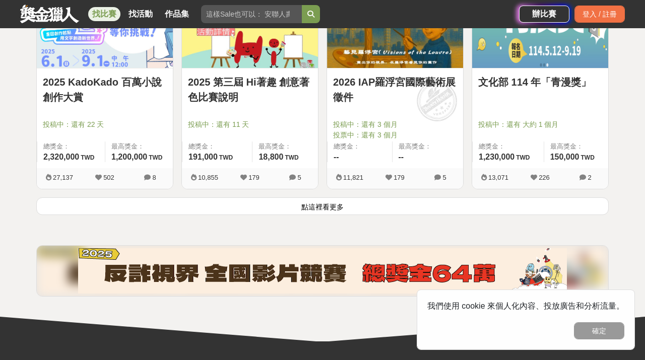
scroll to position [1308, 0]
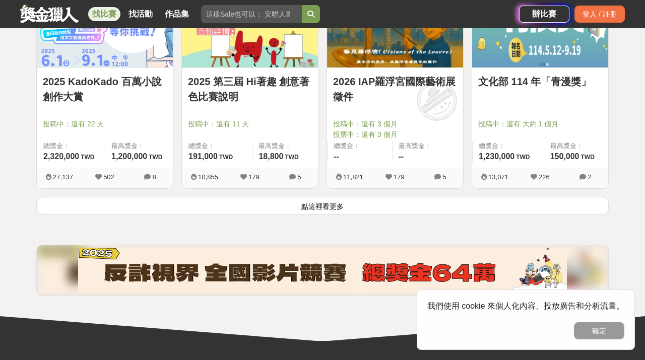
click at [336, 205] on button "點這裡看更多" at bounding box center [322, 206] width 573 height 18
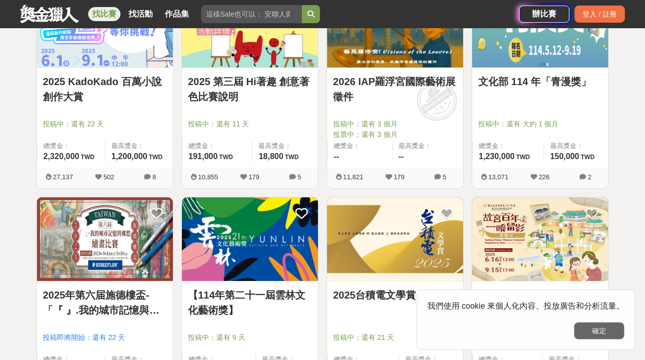
click at [596, 333] on button "確定" at bounding box center [599, 331] width 50 height 17
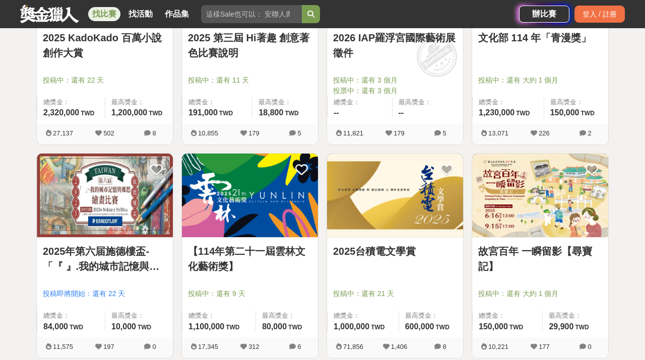
scroll to position [1388, 0]
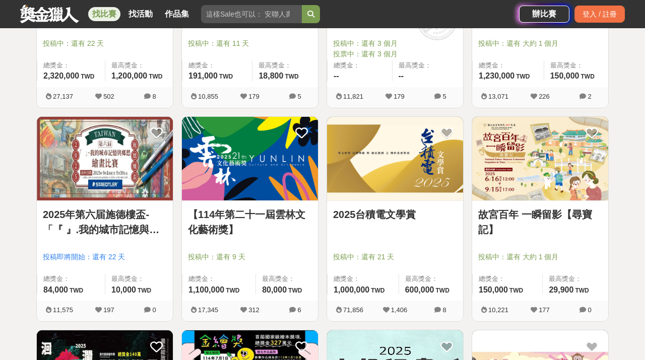
click at [236, 211] on link "【114年第二十一屆雲林文化藝術獎】" at bounding box center [250, 222] width 124 height 30
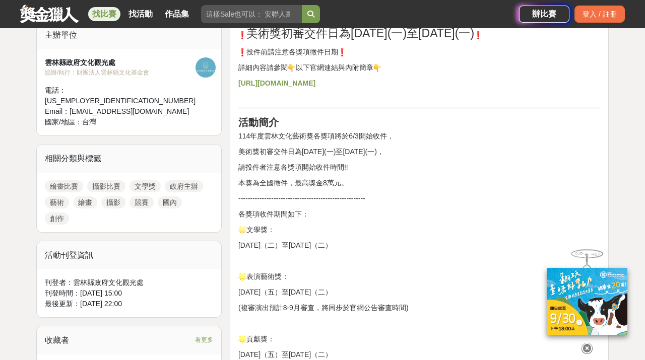
scroll to position [405, 0]
drag, startPoint x: 73, startPoint y: 272, endPoint x: 154, endPoint y: 273, distance: 80.7
click at [154, 278] on div "刊登者： 雲林縣政府文化觀光處" at bounding box center [129, 283] width 168 height 11
copy div "雲林縣政府文化觀光處"
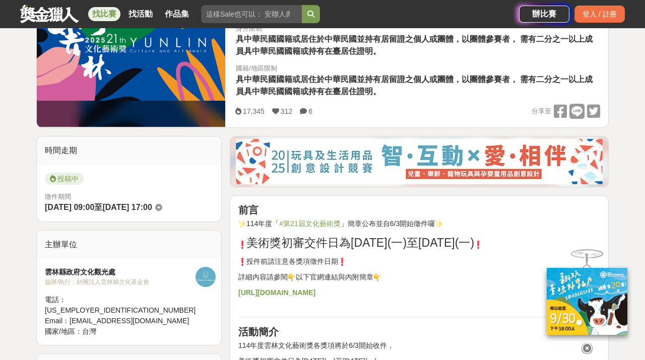
scroll to position [177, 0]
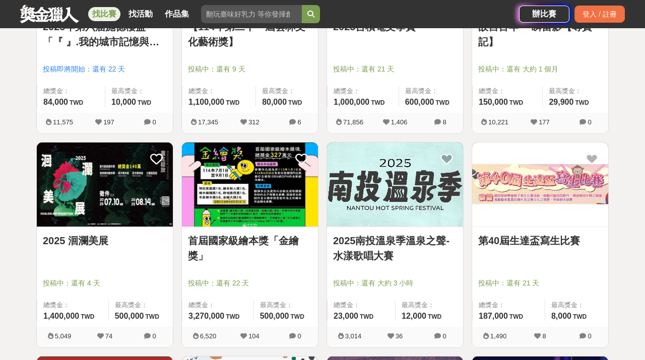
scroll to position [1596, 0]
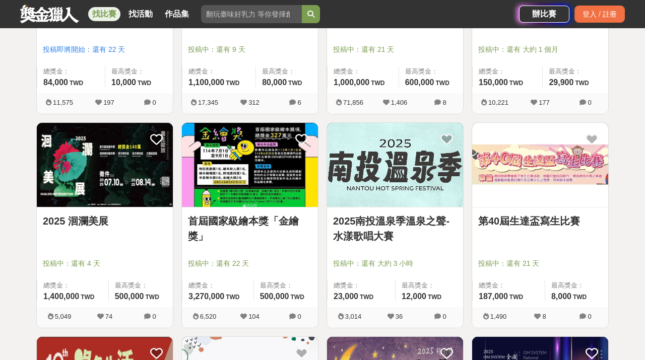
click at [87, 219] on link "2025 洄瀾美展" at bounding box center [105, 221] width 124 height 15
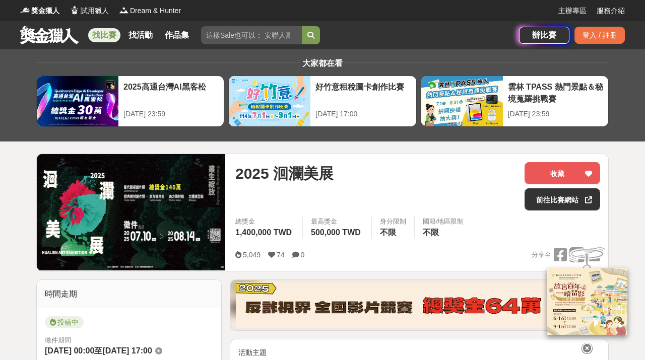
drag, startPoint x: 281, startPoint y: 172, endPoint x: 341, endPoint y: 172, distance: 60.5
click at [341, 172] on div "2025 洄瀾美展" at bounding box center [375, 173] width 281 height 23
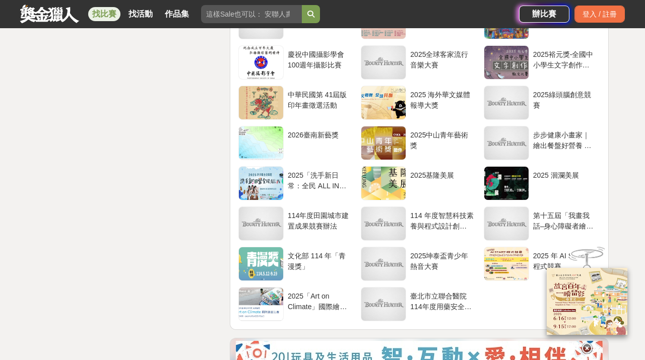
scroll to position [2126, 0]
click at [427, 171] on div "2025基隆美展" at bounding box center [441, 180] width 63 height 19
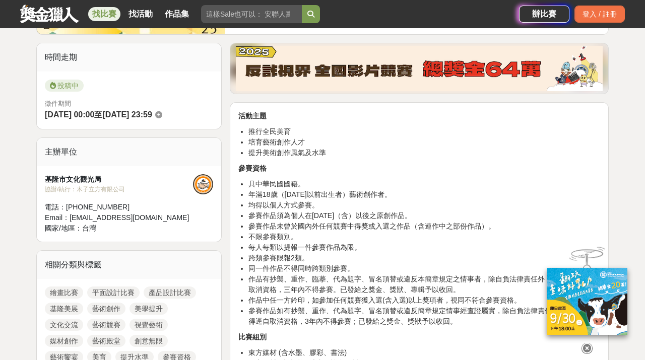
scroll to position [238, 0]
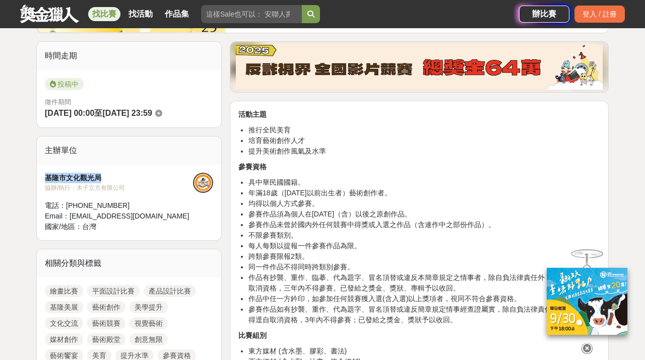
drag, startPoint x: 46, startPoint y: 178, endPoint x: 114, endPoint y: 179, distance: 68.1
click at [114, 179] on div "基隆市文化觀光局" at bounding box center [119, 178] width 148 height 11
copy div "基隆市文化觀光局"
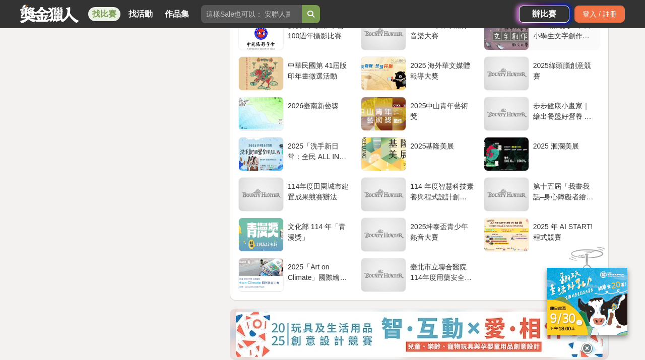
scroll to position [2274, 0]
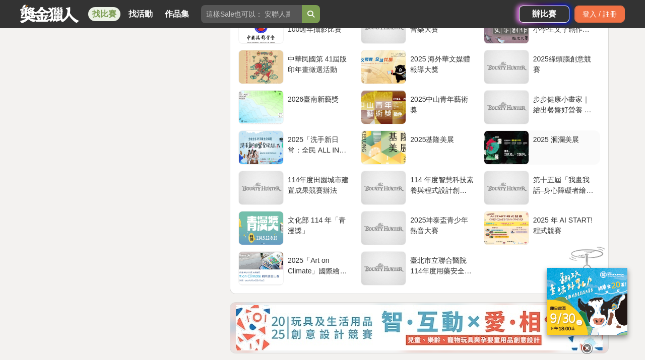
click at [553, 154] on div "2025 洄瀾美展" at bounding box center [564, 144] width 63 height 19
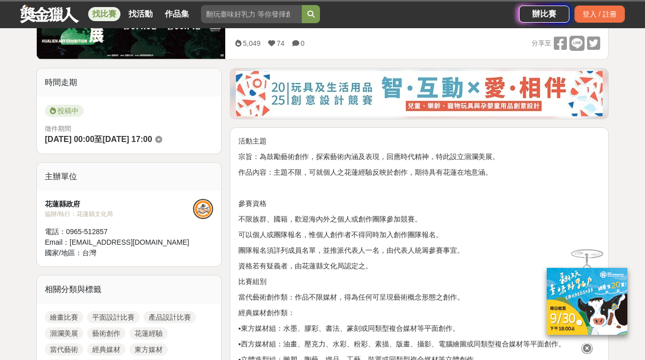
scroll to position [217, 0]
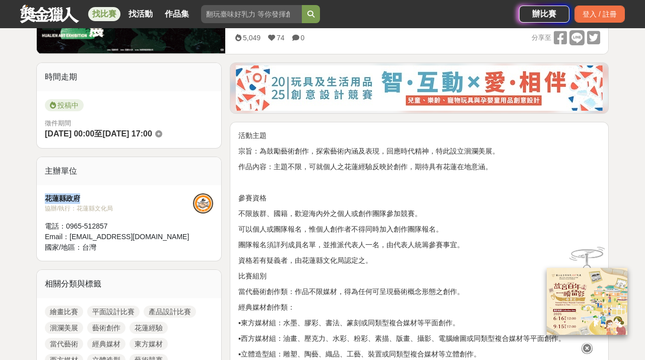
drag, startPoint x: 47, startPoint y: 200, endPoint x: 82, endPoint y: 199, distance: 35.3
click at [82, 199] on div "花蓮縣政府" at bounding box center [119, 199] width 148 height 11
click at [61, 199] on div "花蓮縣政府" at bounding box center [119, 199] width 148 height 11
drag, startPoint x: 47, startPoint y: 200, endPoint x: 124, endPoint y: 207, distance: 76.5
click at [124, 207] on div "花蓮縣政府 協辦/執行： 花蓮縣文化局 電話： [PHONE_NUMBER] Email： [EMAIL_ADDRESS][DOMAIN_NAME] 國家/地…" at bounding box center [119, 223] width 148 height 59
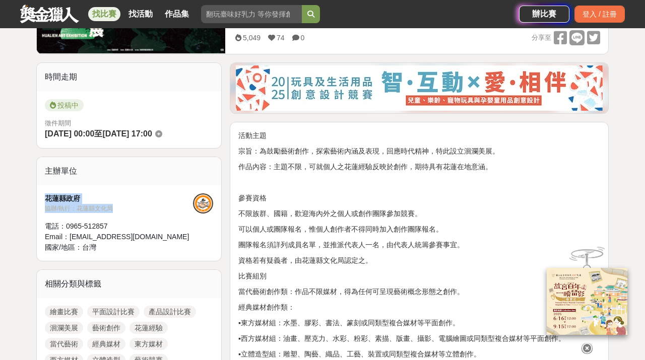
copy div "花蓮縣政府 協辦/執行： 花蓮縣文化局"
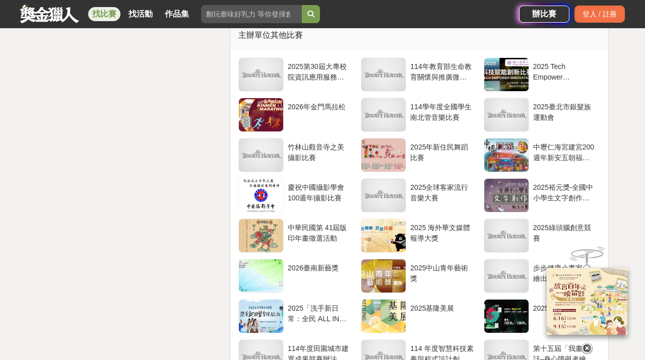
scroll to position [1994, 0]
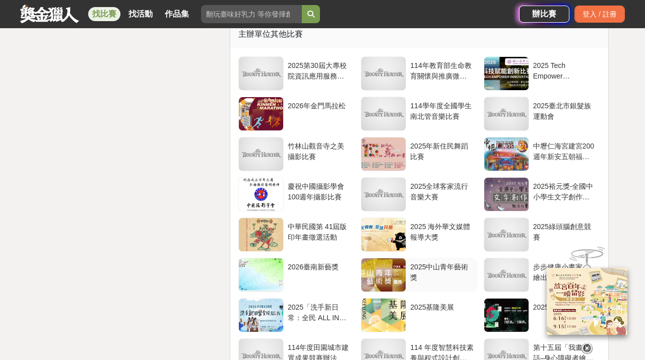
click at [457, 265] on div "2025中山青年藝術獎" at bounding box center [441, 271] width 63 height 19
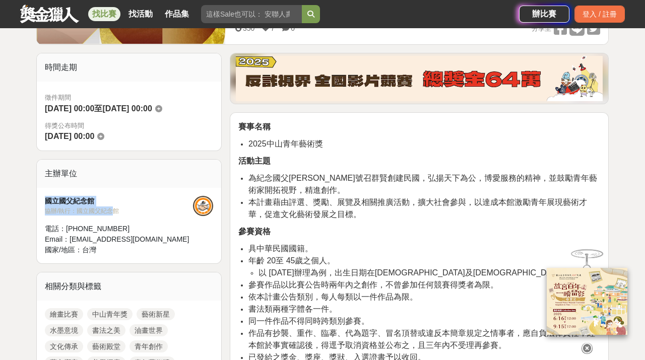
scroll to position [227, 0]
click at [91, 206] on div "國立國父紀念館" at bounding box center [119, 201] width 148 height 11
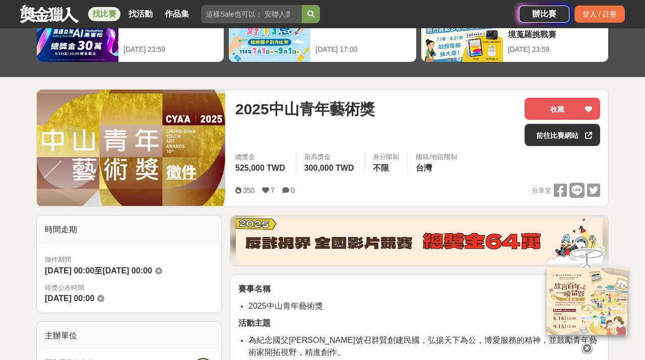
scroll to position [0, 0]
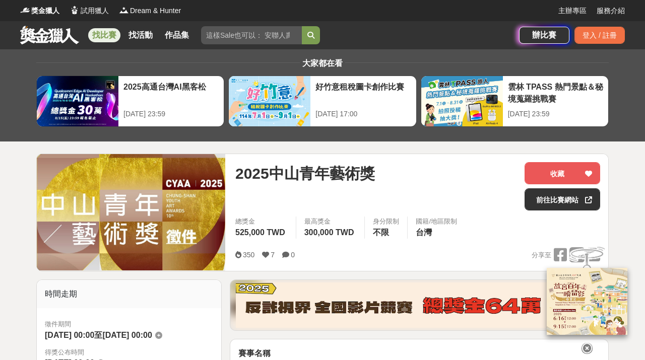
click at [98, 35] on link "找比賽" at bounding box center [104, 35] width 32 height 14
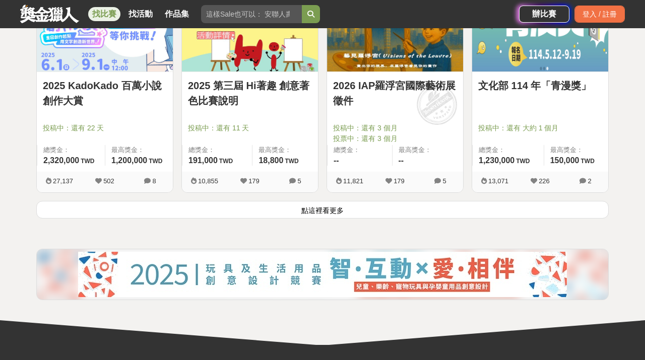
scroll to position [1318, 0]
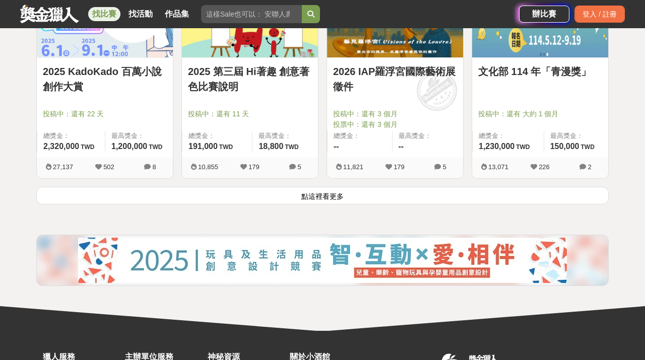
click at [218, 195] on button "點這裡看更多" at bounding box center [322, 196] width 573 height 18
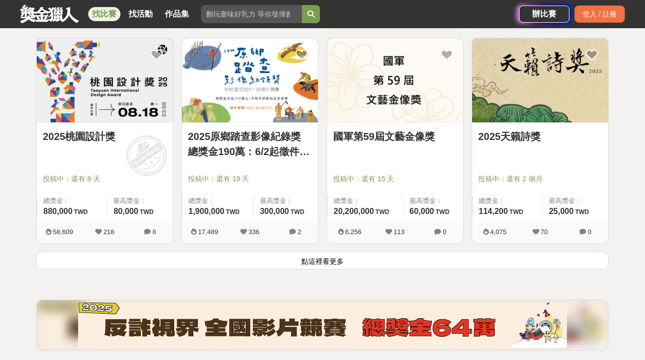
scroll to position [2541, 0]
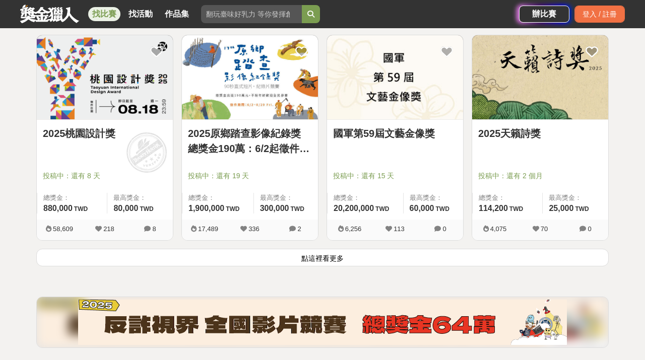
click at [345, 260] on button "點這裡看更多" at bounding box center [322, 258] width 573 height 18
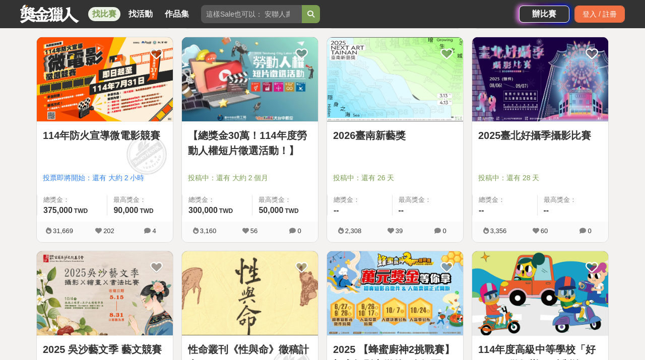
scroll to position [3608, 0]
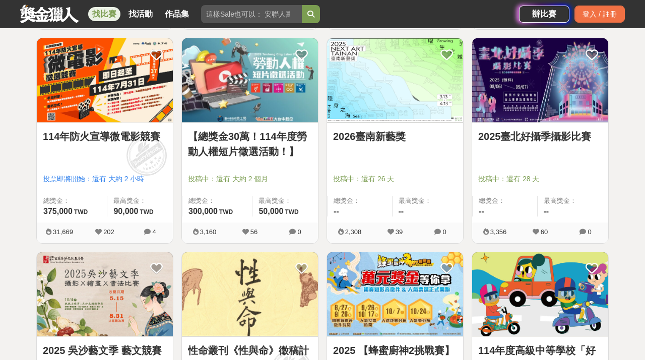
click at [378, 137] on link "2026臺南新藝獎" at bounding box center [395, 136] width 124 height 15
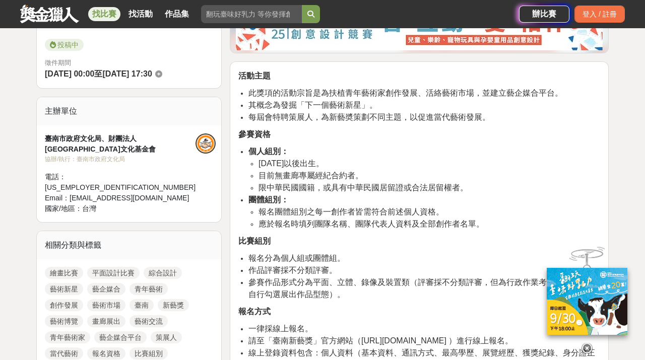
scroll to position [279, 0]
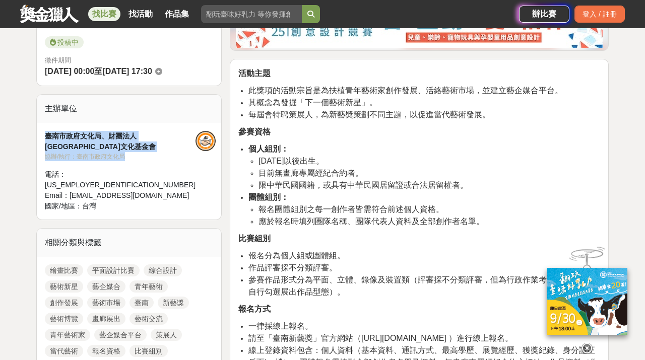
drag, startPoint x: 47, startPoint y: 135, endPoint x: 137, endPoint y: 146, distance: 90.4
click at [137, 146] on div "臺南市政府文化局、財團法人台南市文化基金會 協辦/執行： 臺南市政府文化局 電話： [PHONE_NUMBER] Email： [EMAIL_ADDRESS]…" at bounding box center [120, 171] width 151 height 81
copy div "臺南市政府文化局、財團法人台南市文化基金會 協辦/執行： 臺南市政府文化局"
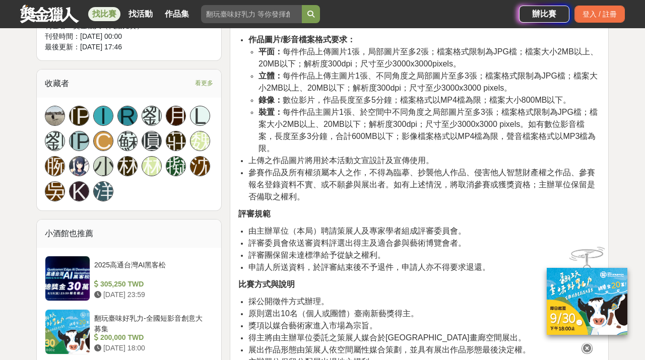
scroll to position [695, 0]
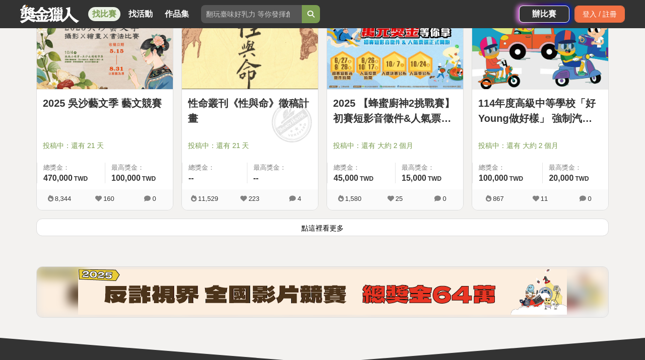
scroll to position [3871, 0]
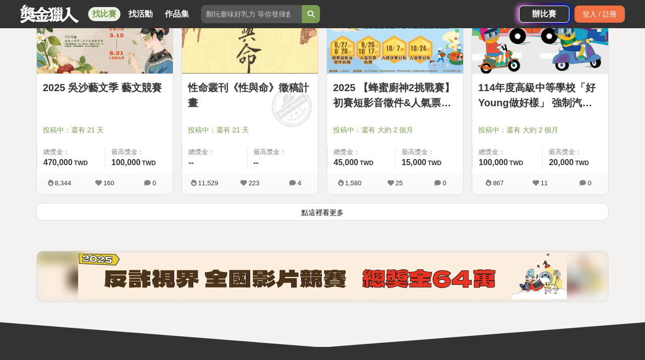
click at [334, 216] on button "點這裡看更多" at bounding box center [322, 212] width 573 height 18
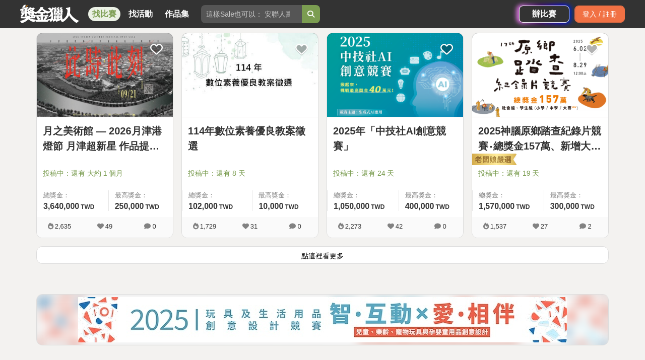
scroll to position [5113, 0]
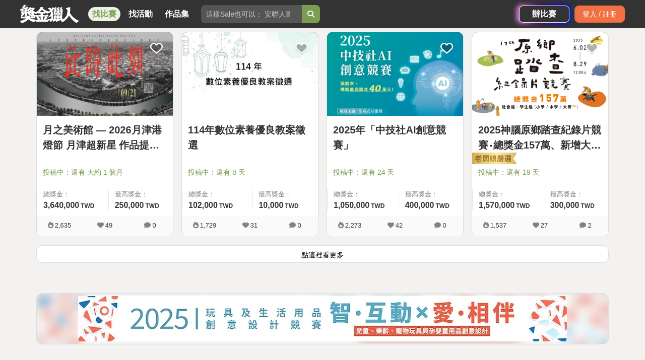
click at [311, 256] on button "點這裡看更多" at bounding box center [322, 255] width 573 height 18
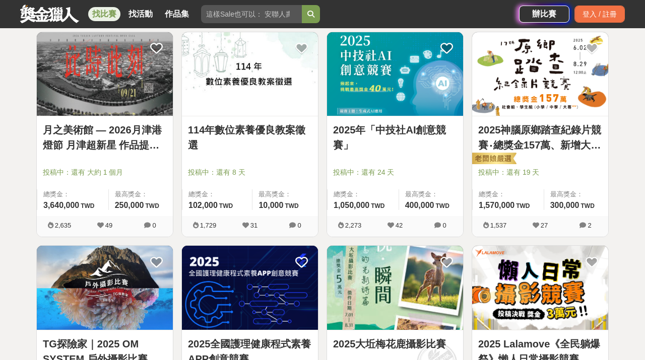
click at [119, 142] on link "月之美術館 — 2026月津港燈節 月津超新星 作品提案徵選計畫 〈OPEN CALL〉" at bounding box center [105, 138] width 124 height 30
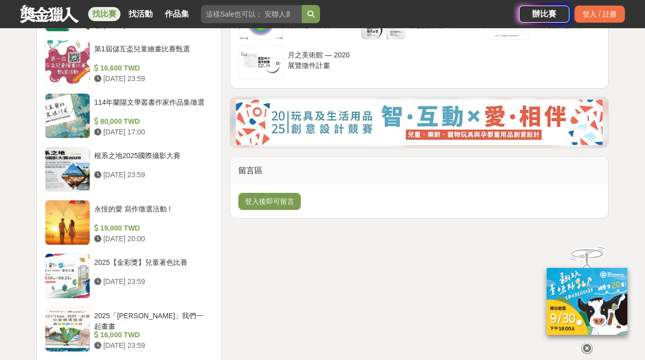
scroll to position [978, 0]
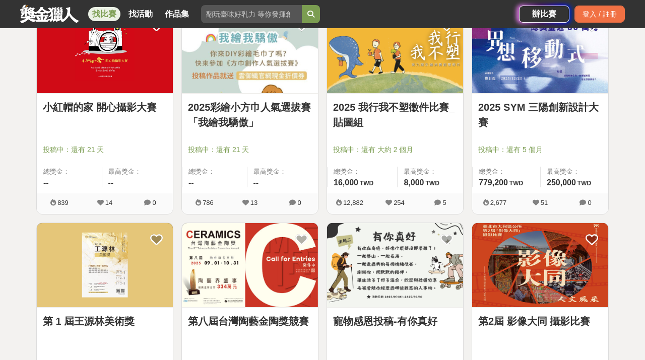
scroll to position [5892, 0]
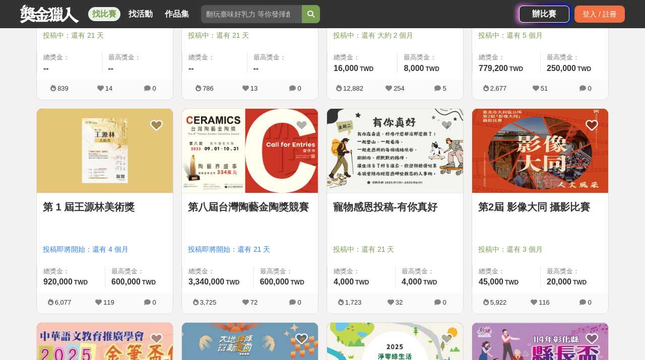
click at [95, 206] on link "第 1 屆王源林美術獎" at bounding box center [105, 207] width 124 height 15
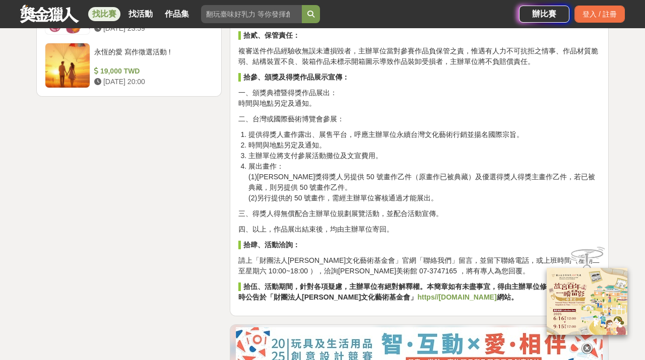
scroll to position [1384, 0]
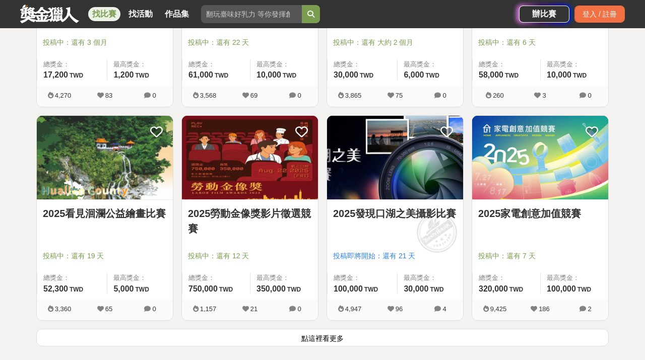
scroll to position [6341, 0]
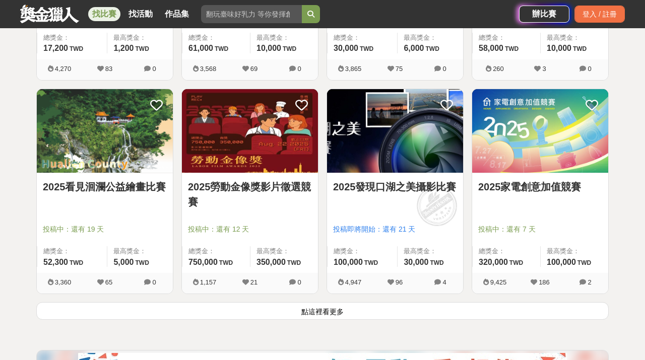
click at [389, 315] on button "點這裡看更多" at bounding box center [322, 312] width 573 height 18
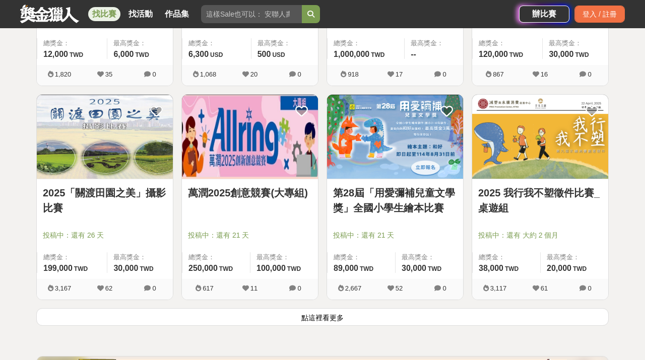
scroll to position [7651, 0]
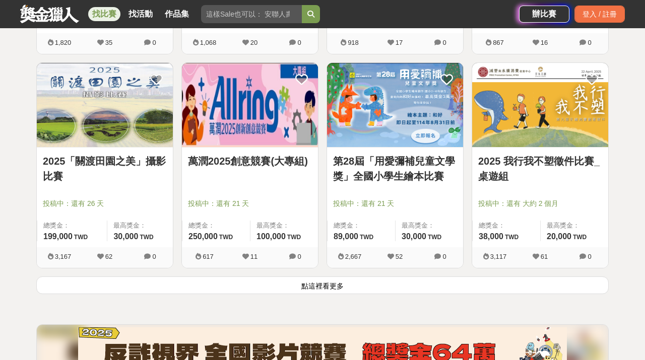
click at [225, 285] on button "點這裡看更多" at bounding box center [322, 286] width 573 height 18
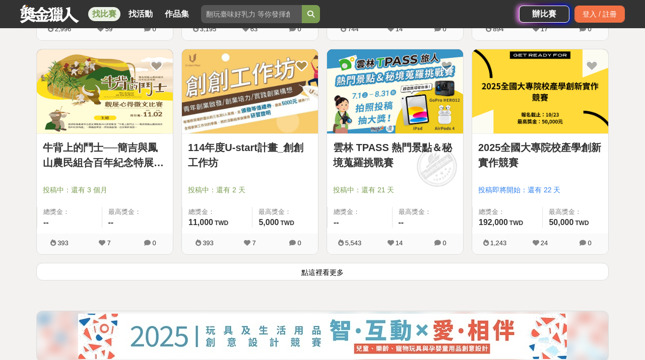
scroll to position [8954, 0]
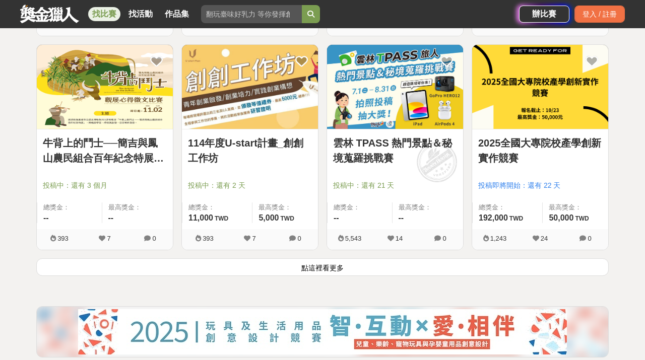
click at [261, 273] on button "點這裡看更多" at bounding box center [322, 268] width 573 height 18
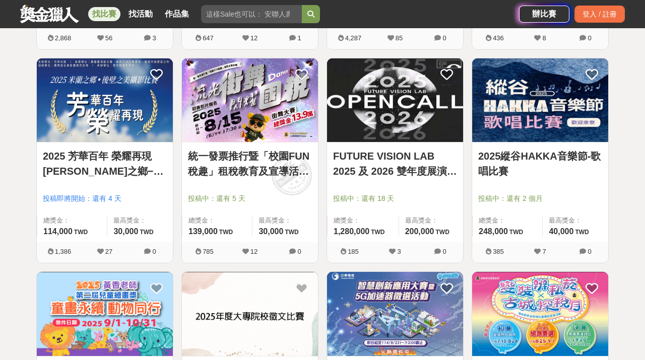
scroll to position [9799, 0]
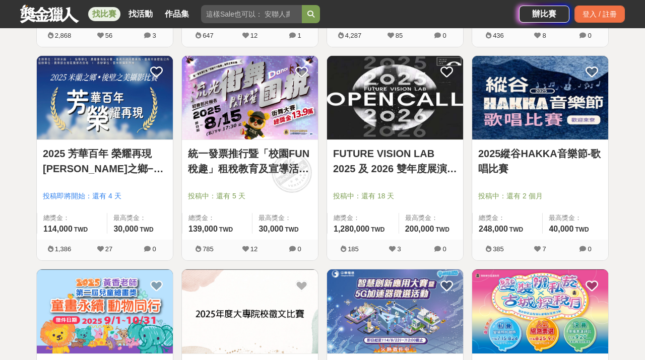
click at [399, 154] on link "FUTURE VISION LAB 2025 及 2026 雙年度展演計畫徵件" at bounding box center [395, 161] width 124 height 30
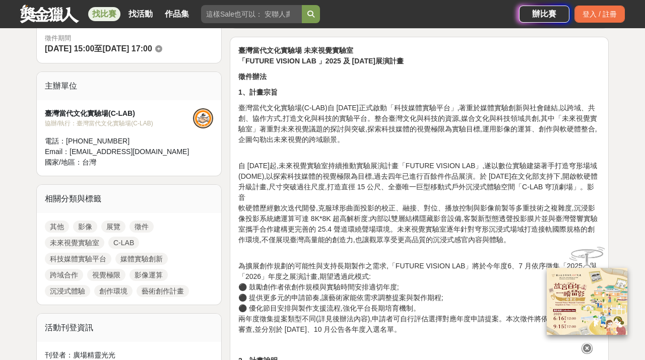
scroll to position [278, 0]
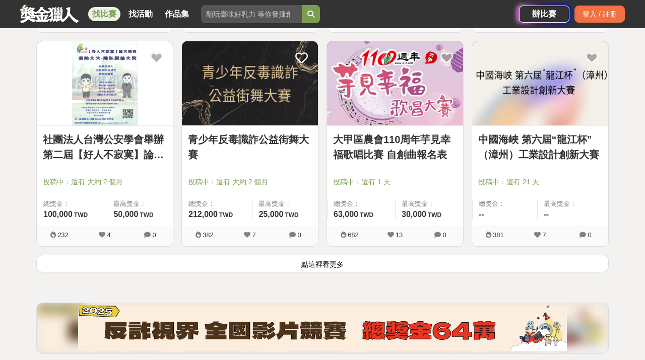
scroll to position [10250, 0]
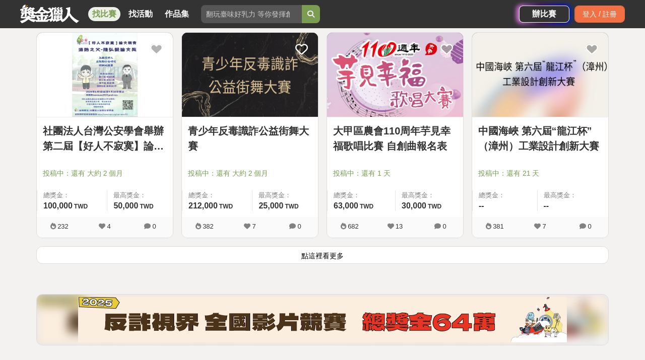
click at [304, 251] on button "點這裡看更多" at bounding box center [322, 256] width 573 height 18
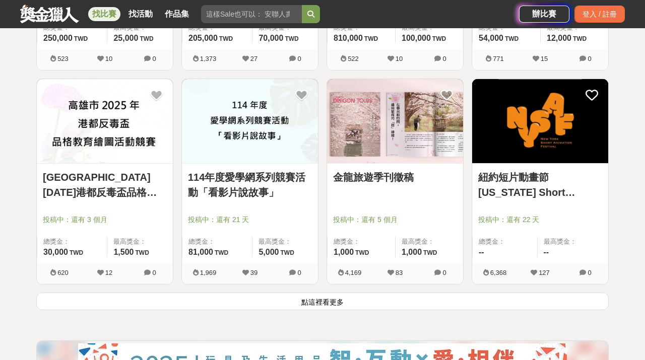
scroll to position [11487, 0]
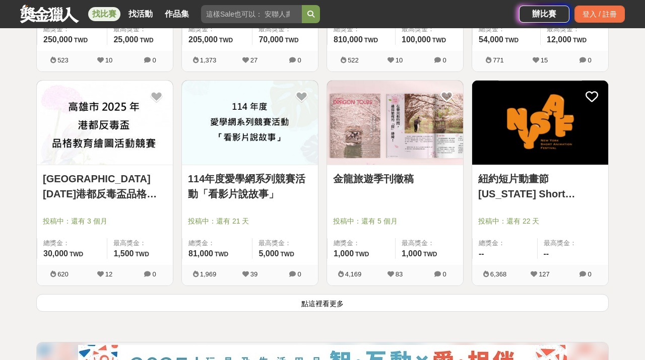
click at [296, 298] on button "點這裡看更多" at bounding box center [322, 303] width 573 height 18
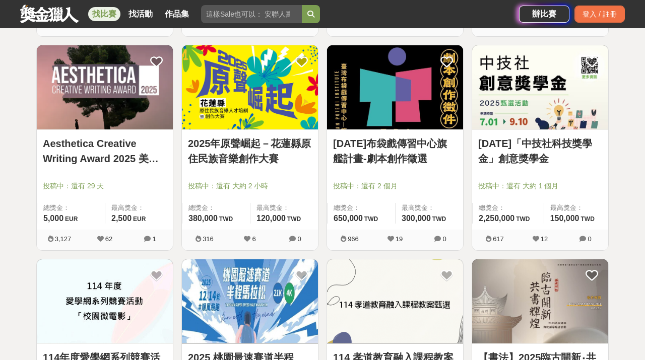
scroll to position [11945, 0]
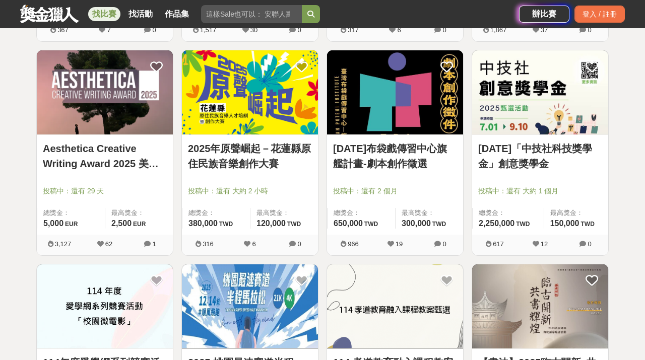
click at [100, 155] on link "Aesthetica Creative Writing Award 2025 美學創意寫作獎" at bounding box center [105, 156] width 124 height 30
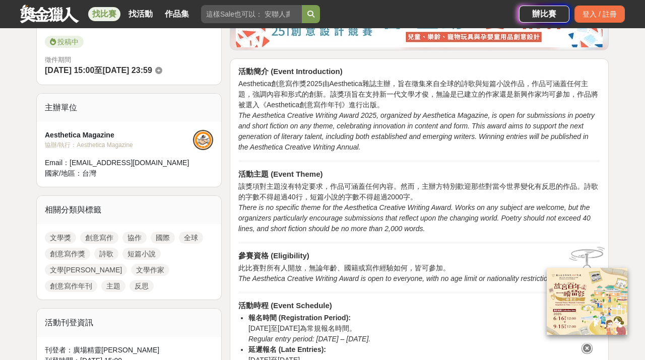
scroll to position [298, 0]
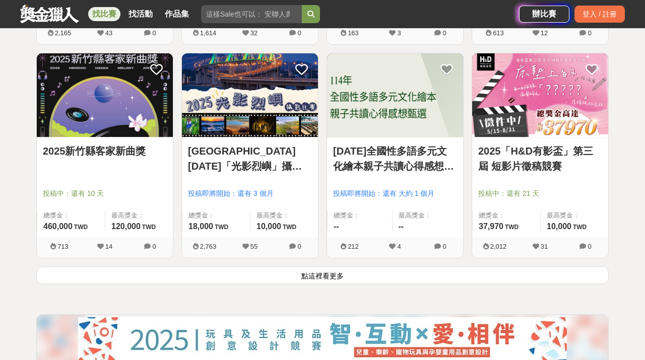
scroll to position [12805, 0]
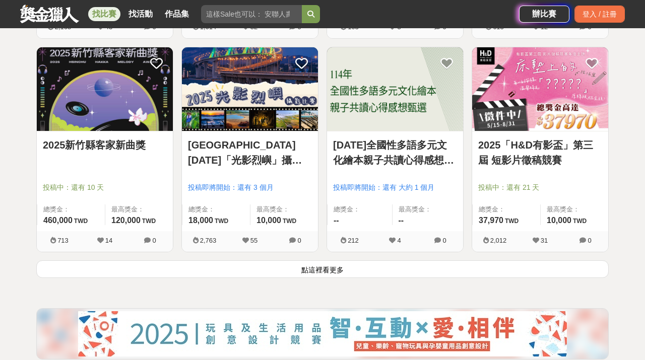
click at [299, 274] on button "點這裡看更多" at bounding box center [322, 270] width 573 height 18
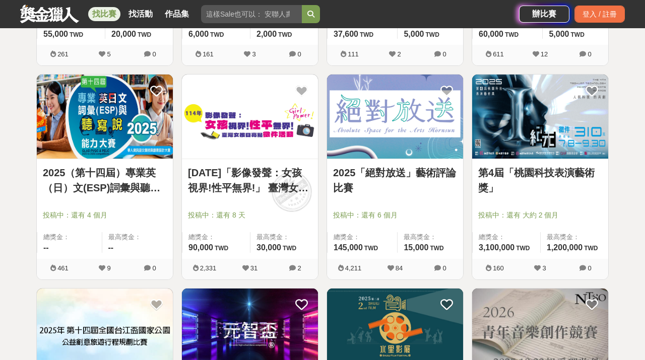
scroll to position [13203, 0]
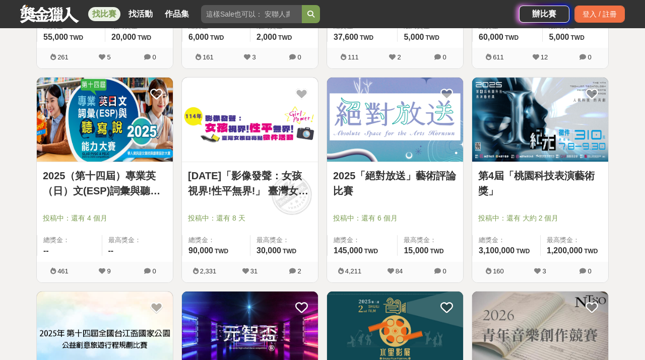
click at [546, 177] on link "第4屆「桃園科技表演藝術獎」" at bounding box center [540, 183] width 124 height 30
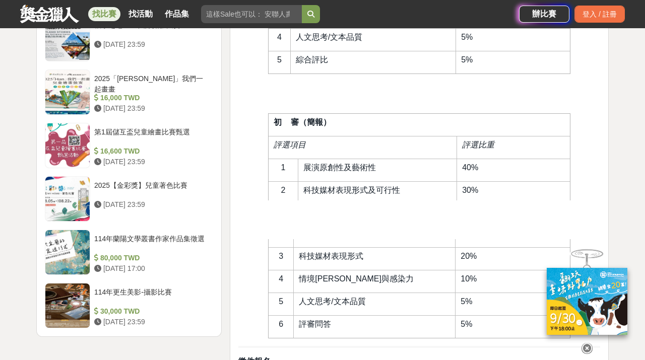
scroll to position [1093, 0]
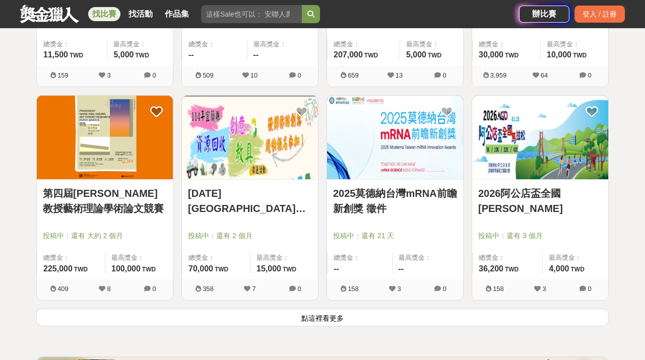
scroll to position [14042, 0]
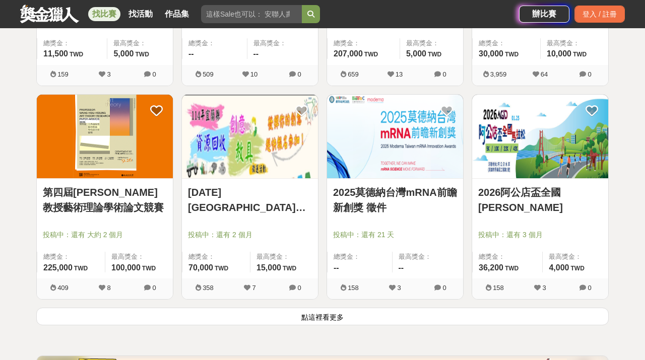
click at [351, 322] on button "點這裡看更多" at bounding box center [322, 317] width 573 height 18
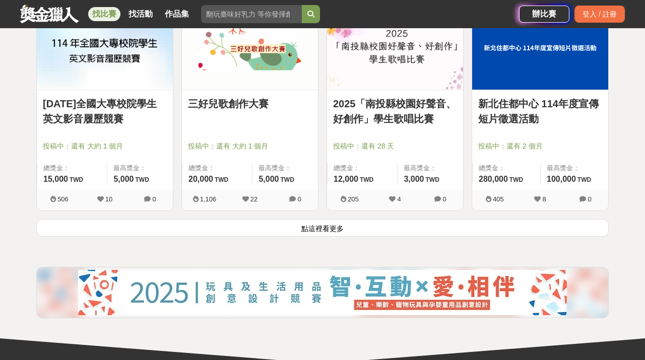
scroll to position [15417, 0]
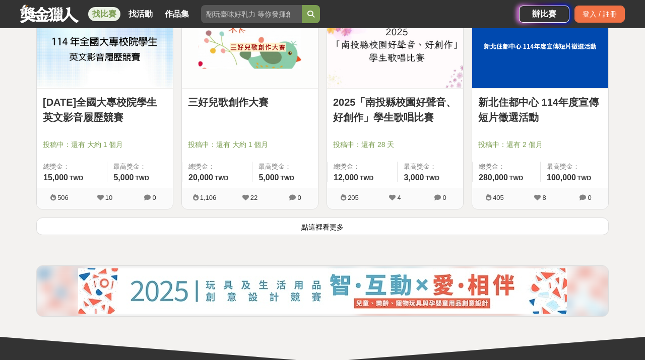
click at [334, 225] on button "點這裡看更多" at bounding box center [322, 227] width 573 height 18
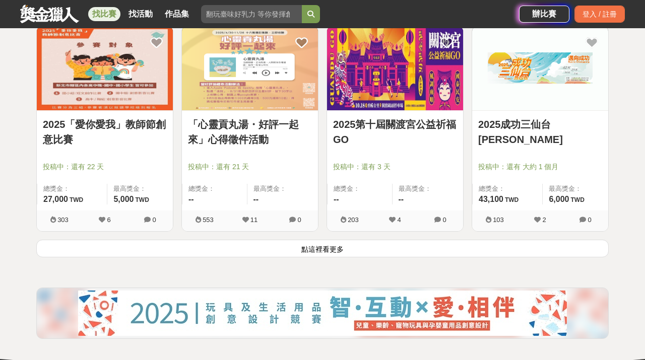
scroll to position [16727, 0]
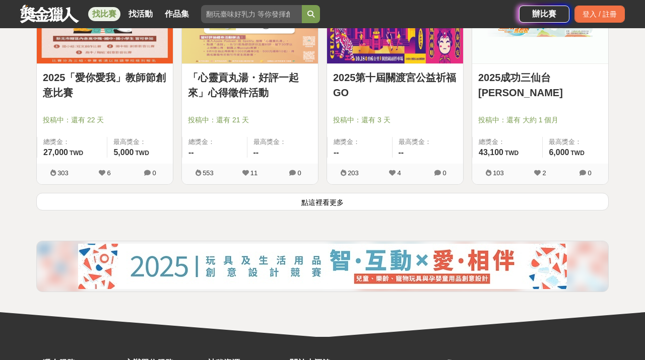
click at [325, 207] on button "點這裡看更多" at bounding box center [322, 202] width 573 height 18
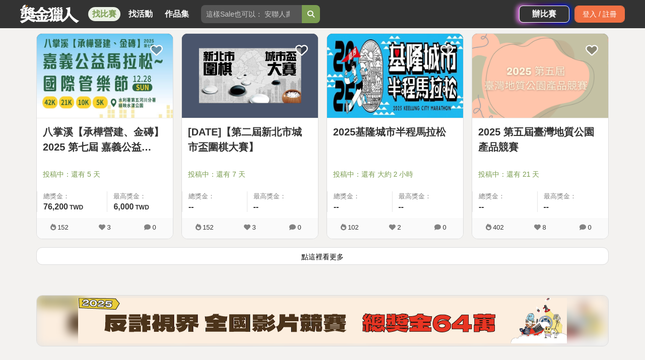
scroll to position [17961, 0]
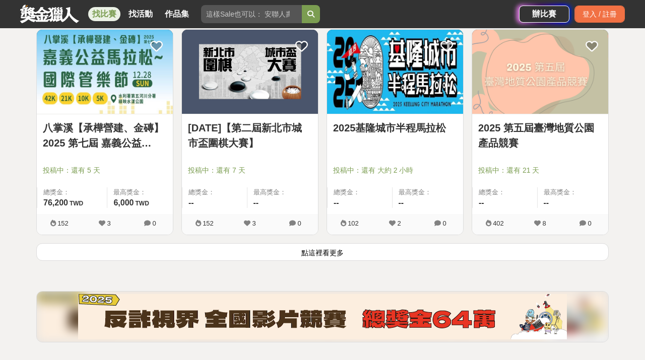
click at [306, 254] on button "點這裡看更多" at bounding box center [322, 253] width 573 height 18
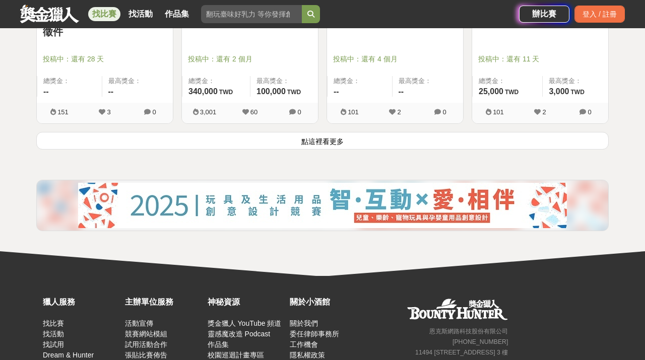
scroll to position [19358, 0]
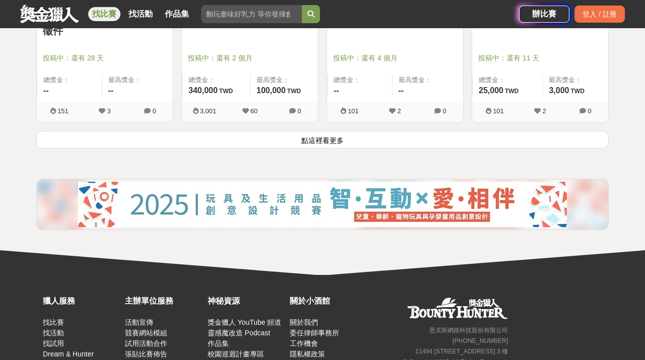
click at [317, 141] on button "點這裡看更多" at bounding box center [322, 140] width 573 height 18
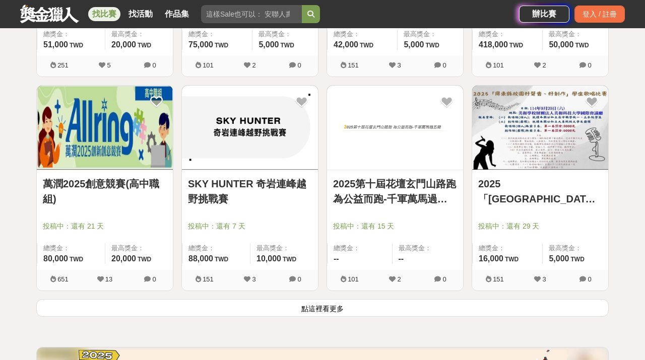
scroll to position [20471, 0]
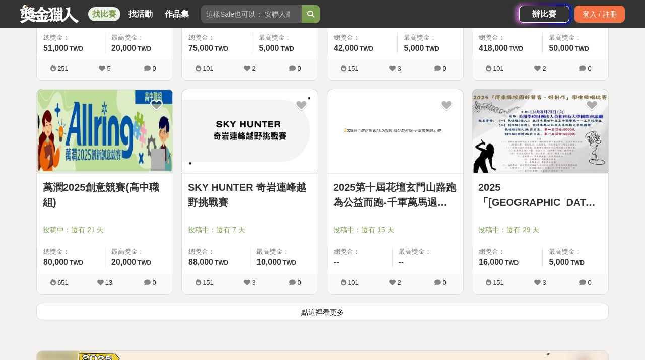
click at [66, 7] on link at bounding box center [49, 13] width 61 height 19
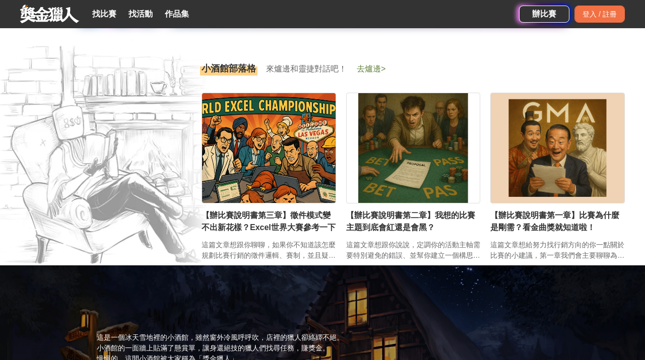
scroll to position [1341, 0]
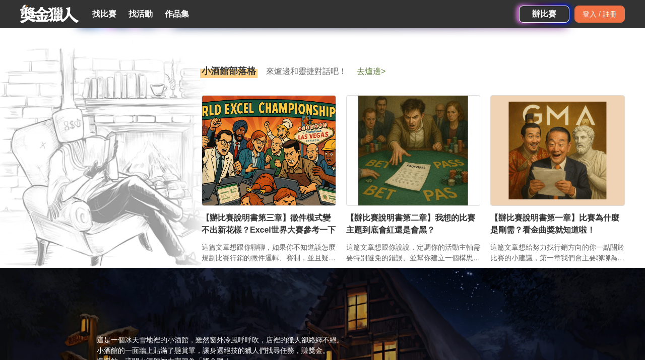
click at [286, 221] on span "【辦比賽說明書第三章】徵件模式變不出新花樣？Excel世界大賽參考一下" at bounding box center [269, 224] width 135 height 24
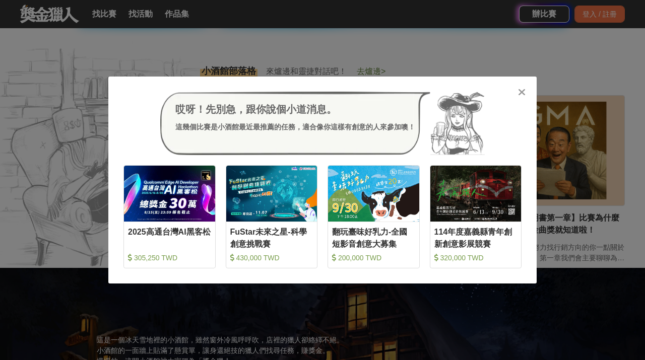
click at [523, 92] on icon at bounding box center [522, 92] width 8 height 10
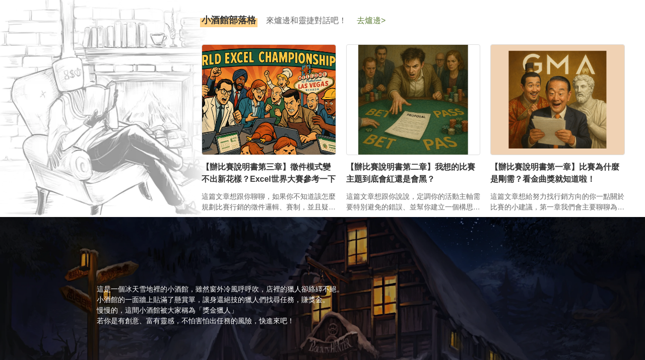
scroll to position [0, 0]
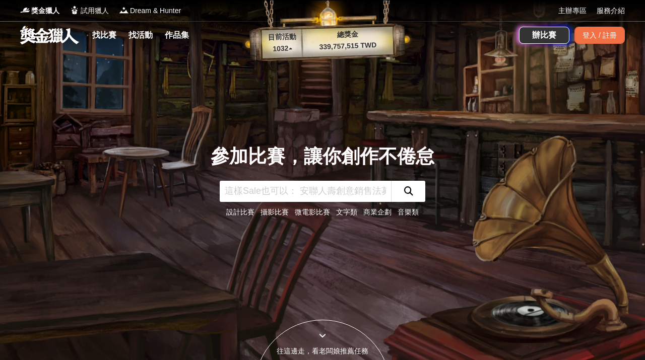
click at [39, 39] on link at bounding box center [49, 34] width 61 height 19
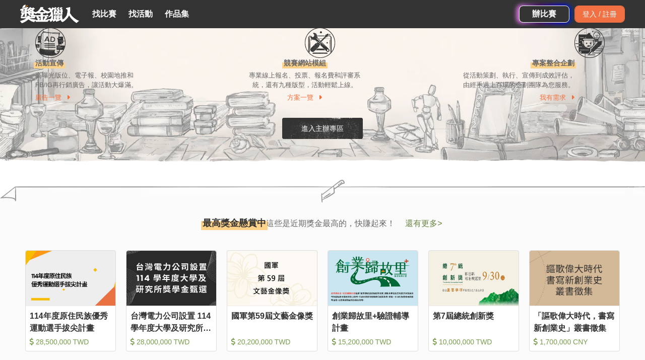
scroll to position [931, 0]
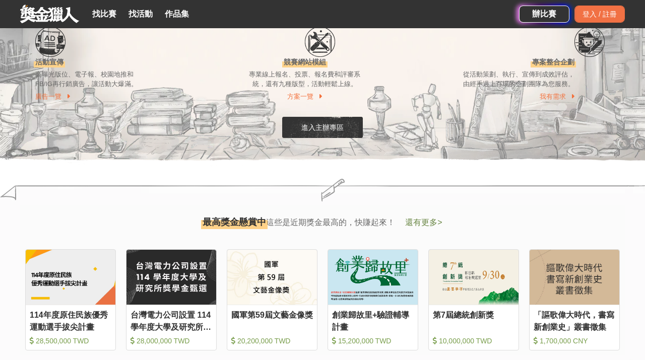
click at [433, 224] on span "還有更多 >" at bounding box center [423, 222] width 37 height 9
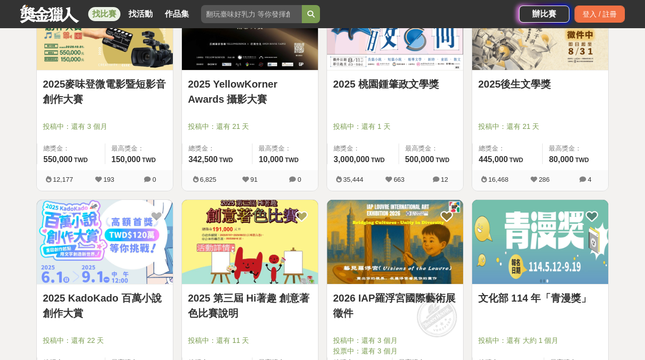
scroll to position [1092, 0]
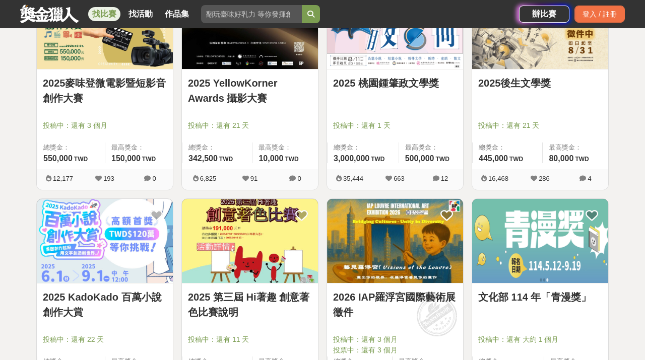
click at [113, 9] on link "找比賽" at bounding box center [104, 14] width 32 height 14
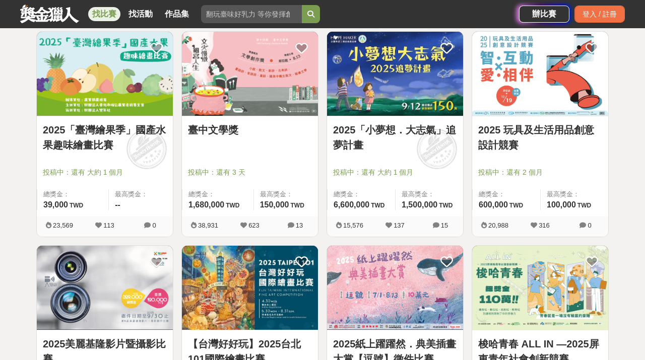
scroll to position [0, 0]
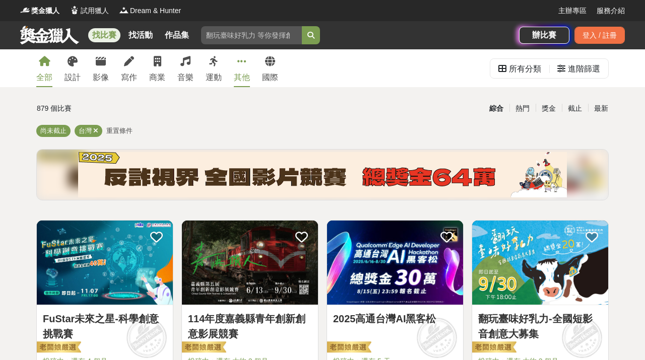
click at [244, 67] on link "其他" at bounding box center [242, 68] width 16 height 38
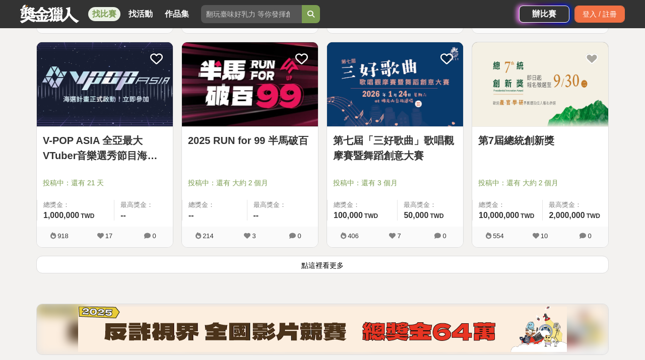
scroll to position [1255, 0]
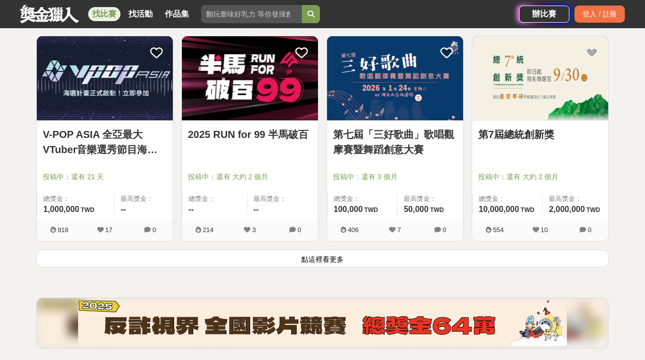
click at [319, 258] on button "點這裡看更多" at bounding box center [322, 259] width 573 height 18
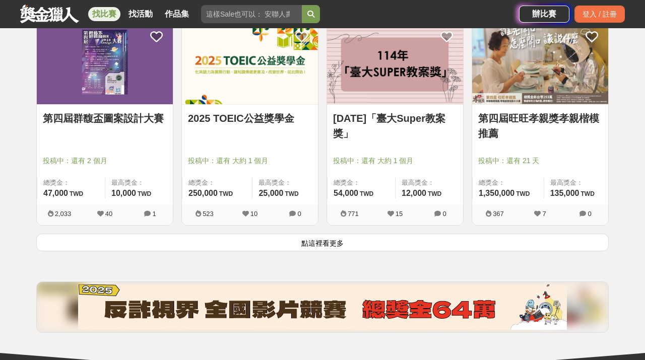
scroll to position [2570, 0]
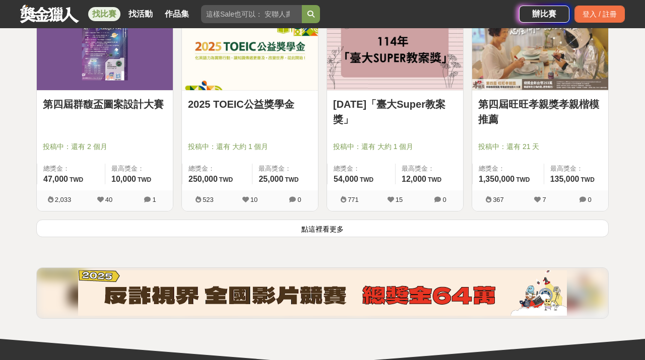
click at [311, 231] on button "點這裡看更多" at bounding box center [322, 229] width 573 height 18
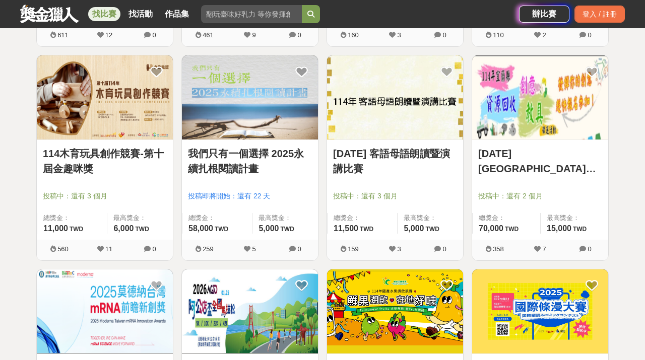
scroll to position [3589, 0]
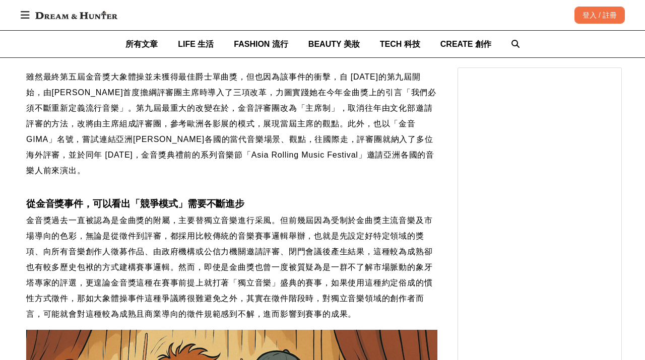
scroll to position [0, 1234]
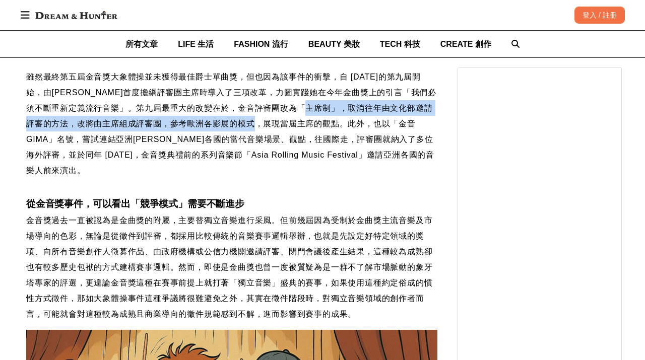
drag, startPoint x: 349, startPoint y: 170, endPoint x: 302, endPoint y: 187, distance: 50.2
click at [302, 175] on span "雖然最終第五屆金音獎大象體操並未獲得最佳爵士單曲獎，但也因為該事件的衝擊，自 2018 年的第九屆開始，由陳珊妮首度擔綱評審團主席時導入了三項改革，力圖實踐她…" at bounding box center [231, 124] width 410 height 102
copy span "文化部邀請評審的方法，改將由主席組成評審團，參考歐洲各影展的模式，展現當屆主席的觀點"
click at [237, 175] on span "雖然最終第五屆金音獎大象體操並未獲得最佳爵士單曲獎，但也因為該事件的衝擊，自 2018 年的第九屆開始，由陳珊妮首度擔綱評審團主席時導入了三項改革，力圖實踐她…" at bounding box center [231, 124] width 410 height 102
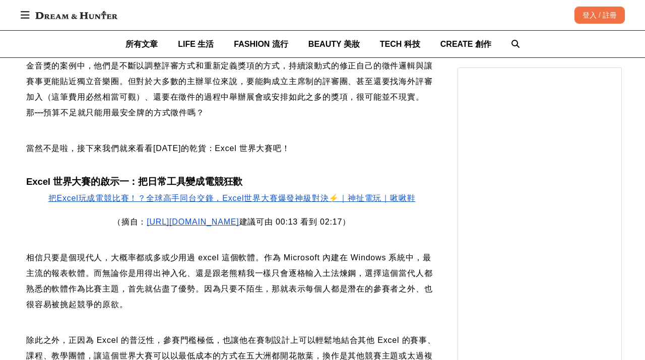
scroll to position [0, 5]
click at [207, 171] on p at bounding box center [231, 163] width 411 height 15
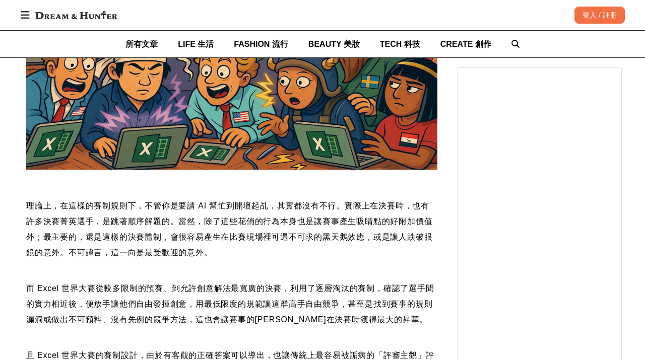
scroll to position [0, 766]
